Goal: Find contact information: Find contact information

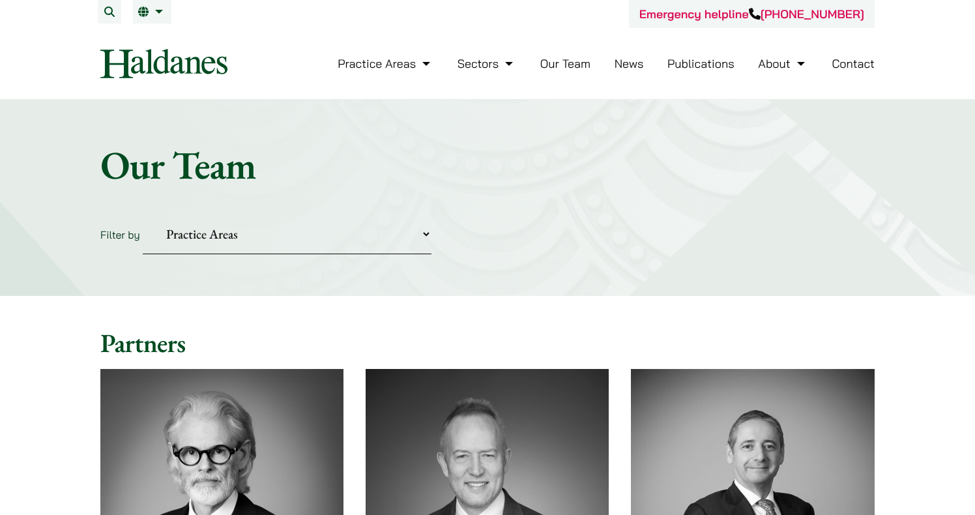
click at [853, 67] on link "Contact" at bounding box center [853, 63] width 43 height 15
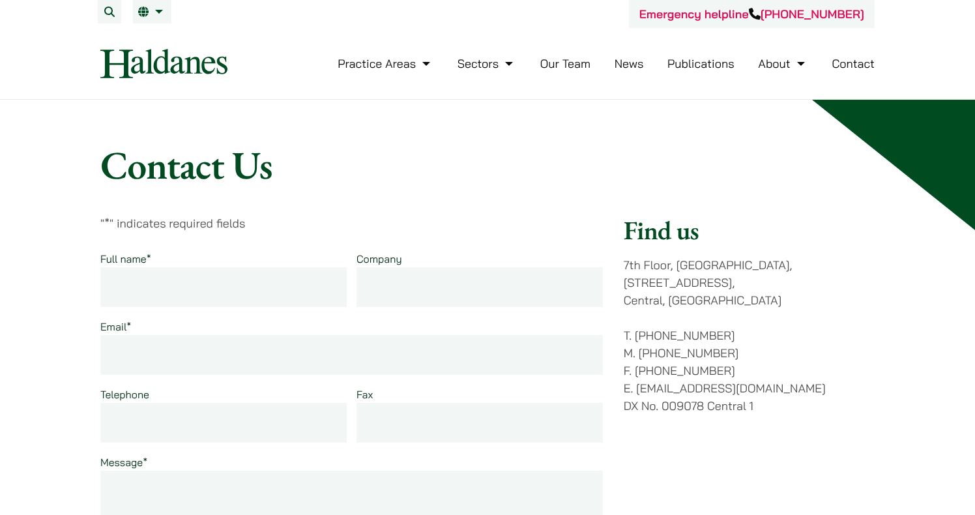
drag, startPoint x: 728, startPoint y: 333, endPoint x: 621, endPoint y: 334, distance: 106.9
click at [621, 334] on div "" * " indicates required fields Full name * Company Email * Telephone Fax Messa…" at bounding box center [487, 469] width 775 height 508
copy p "M. (852) 9763 5524"
drag, startPoint x: 642, startPoint y: 14, endPoint x: 756, endPoint y: 8, distance: 114.9
click at [756, 8] on div "Emergency helpline +852 9763 5524" at bounding box center [752, 14] width 246 height 28
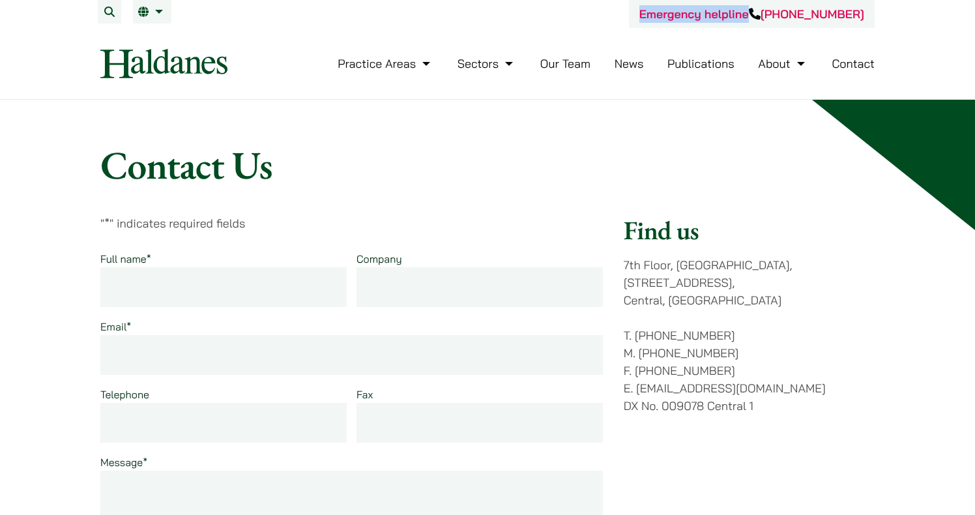
copy link "Emergency helpline"
